Goal: Check status: Check status

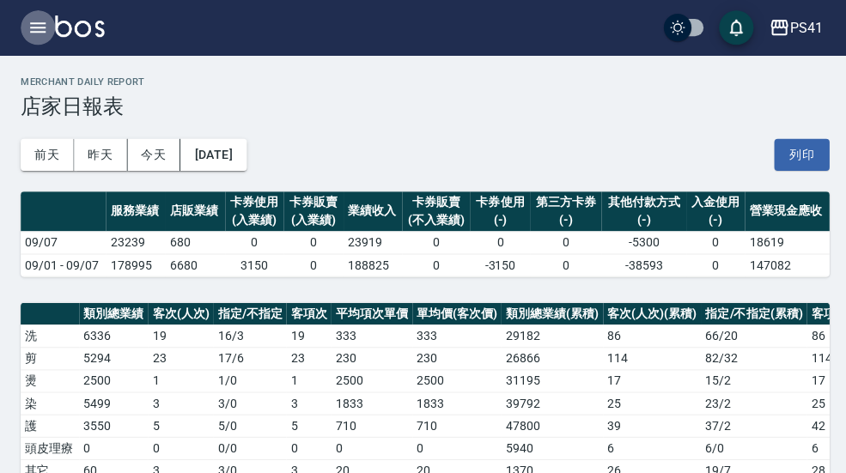
click at [33, 26] on icon "button" at bounding box center [37, 27] width 21 height 21
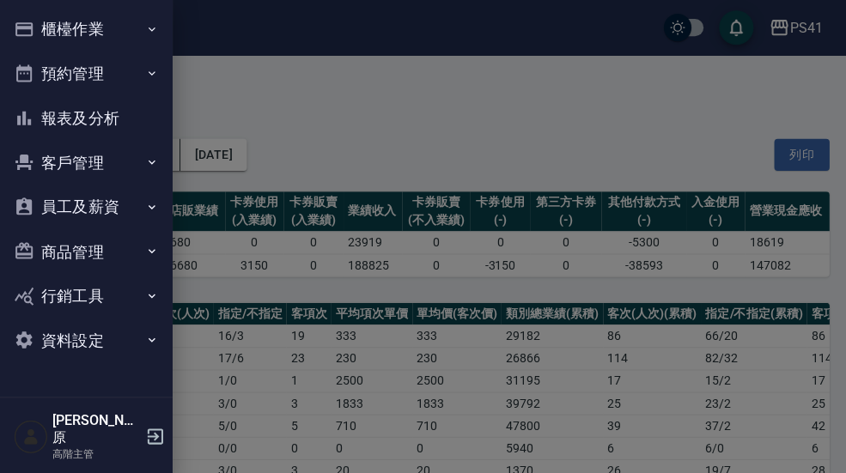
click at [52, 114] on button "報表及分析" at bounding box center [86, 117] width 158 height 45
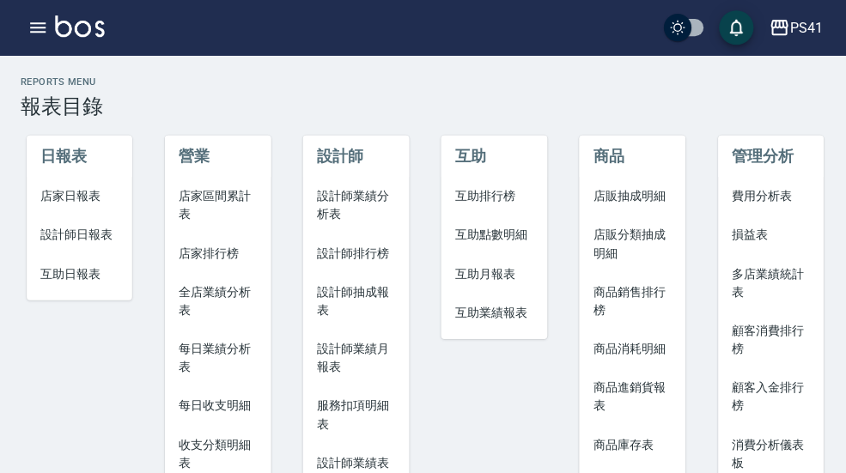
click at [99, 198] on span "店家日報表" at bounding box center [79, 195] width 78 height 18
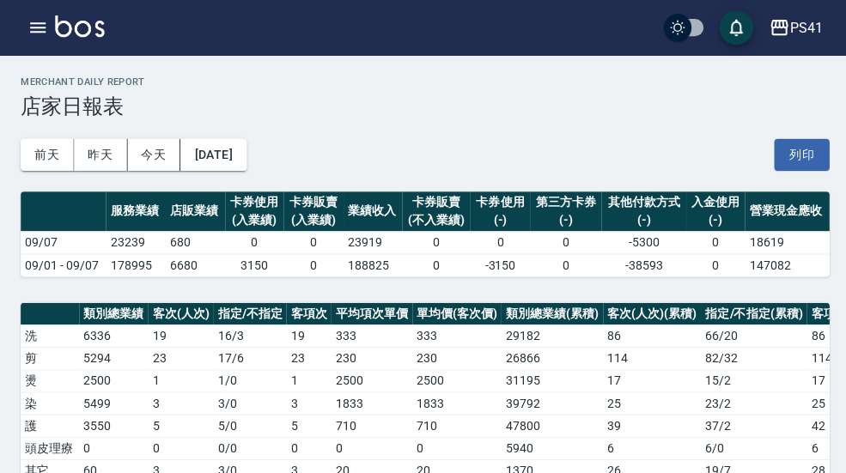
click at [87, 167] on button "昨天" at bounding box center [100, 154] width 53 height 32
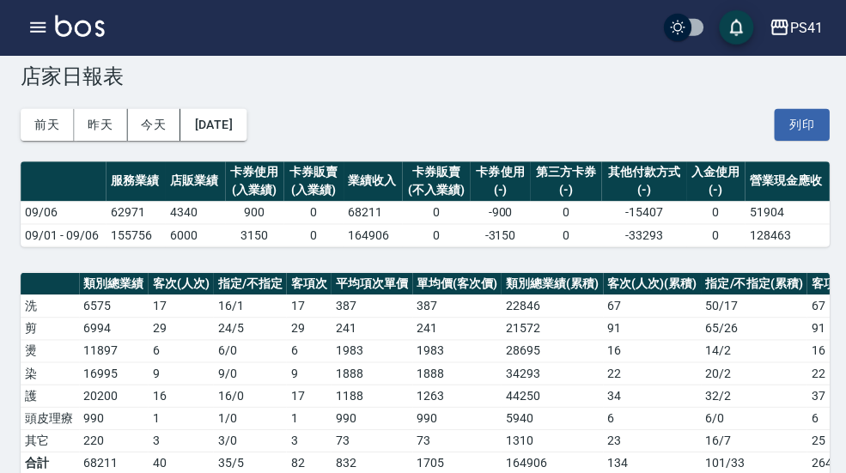
scroll to position [2, 0]
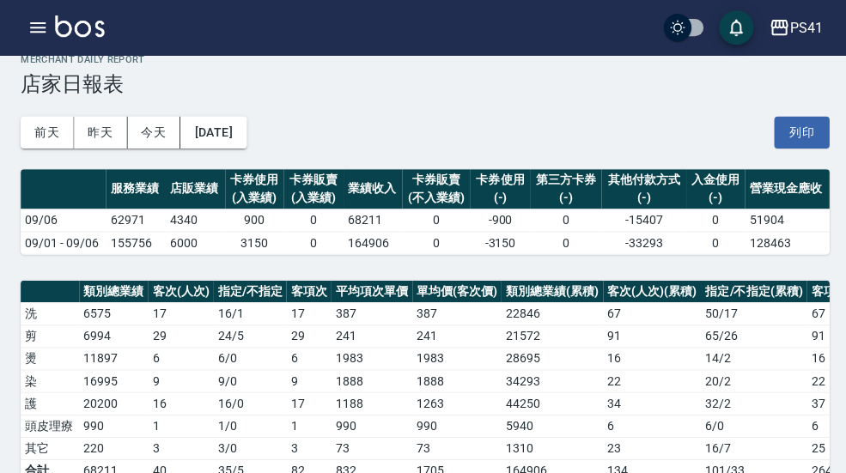
click at [156, 137] on button "今天" at bounding box center [153, 132] width 53 height 32
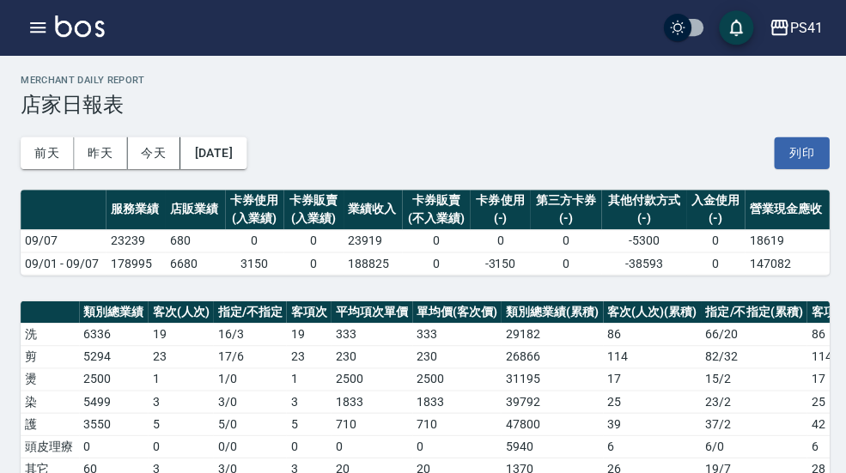
click at [94, 155] on button "昨天" at bounding box center [100, 153] width 53 height 32
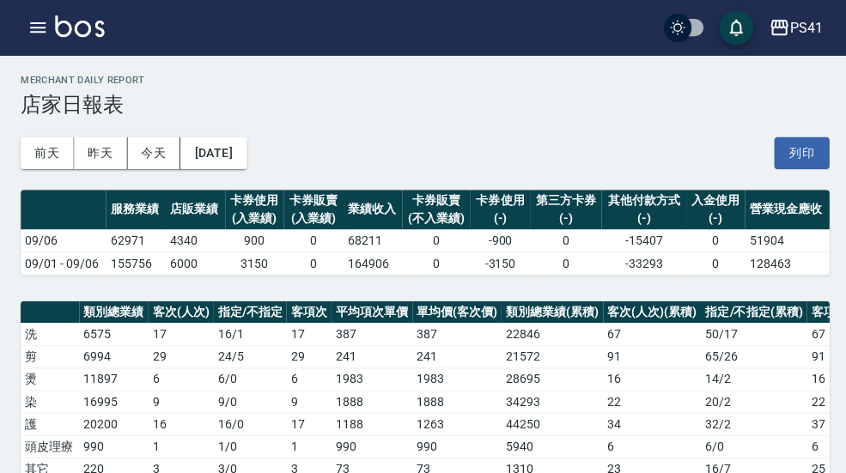
scroll to position [3, 0]
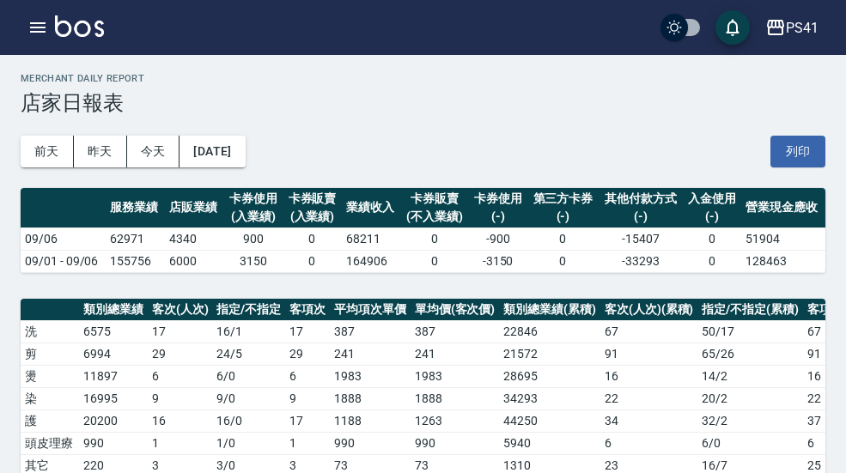
click at [805, 32] on div "PS41" at bounding box center [802, 27] width 33 height 21
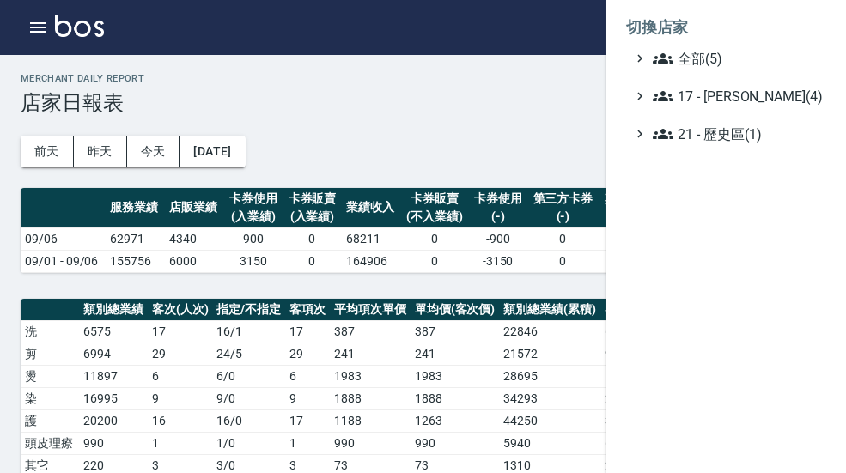
click at [745, 60] on span "全部(5)" at bounding box center [736, 58] width 166 height 21
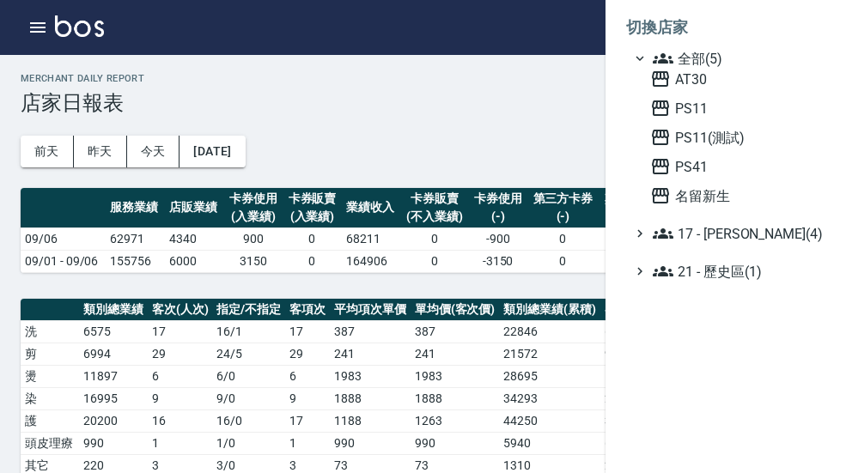
click at [725, 106] on span "PS11" at bounding box center [734, 108] width 168 height 21
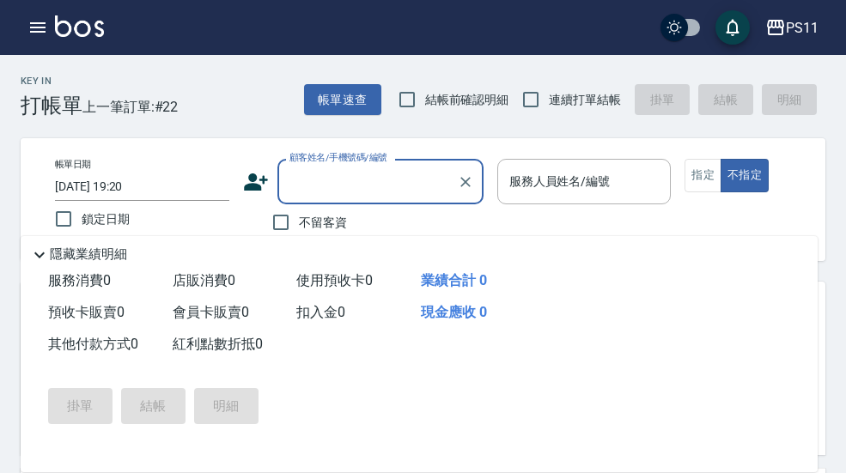
scroll to position [49, 0]
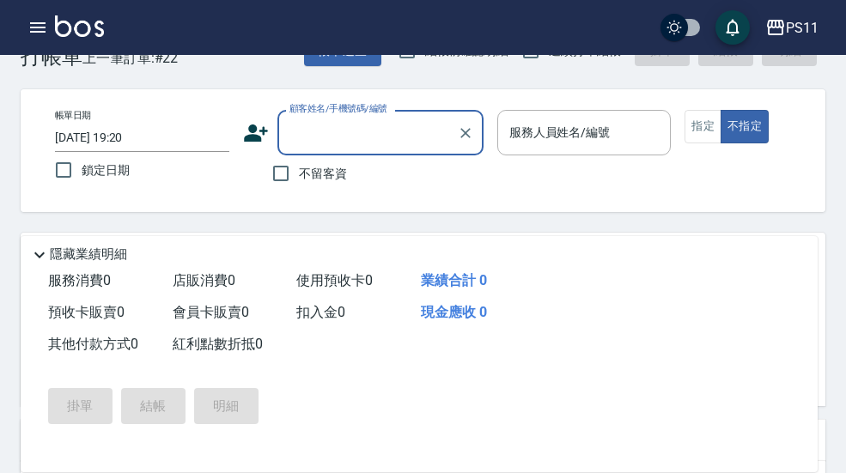
click at [34, 41] on button "button" at bounding box center [38, 27] width 34 height 34
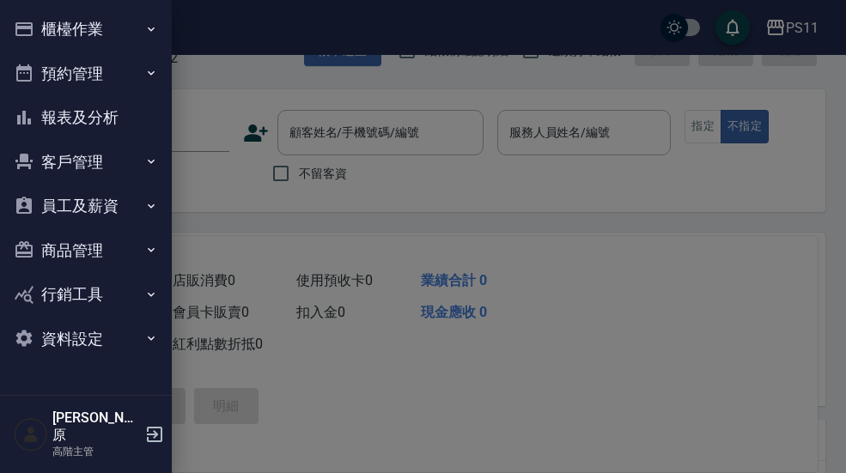
click at [59, 118] on button "報表及分析" at bounding box center [86, 117] width 158 height 45
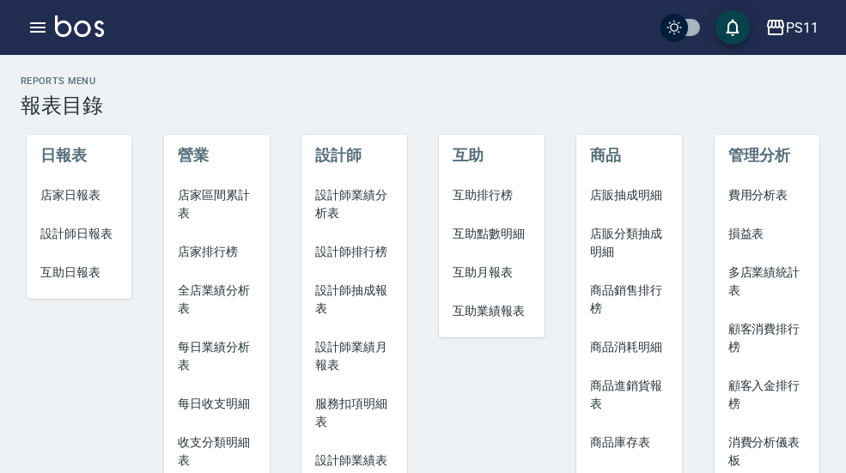
click at [57, 197] on span "店家日報表" at bounding box center [79, 195] width 78 height 18
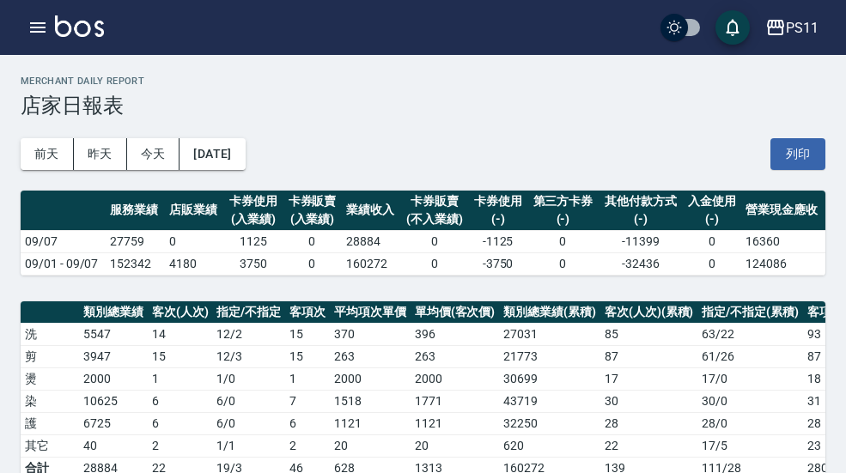
click at [784, 85] on h2 "Merchant Daily Report" at bounding box center [423, 81] width 805 height 11
